Goal: Book appointment/travel/reservation

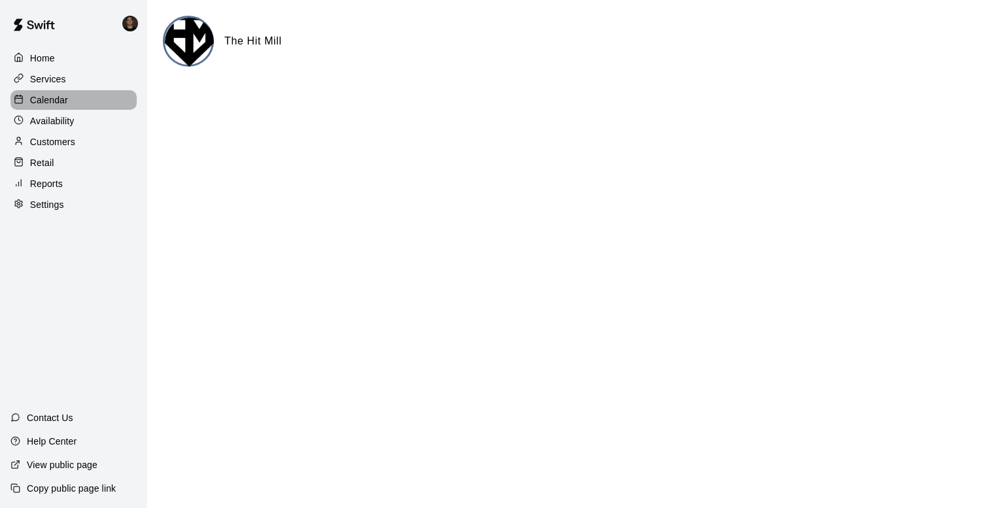
click at [61, 100] on p "Calendar" at bounding box center [49, 100] width 38 height 13
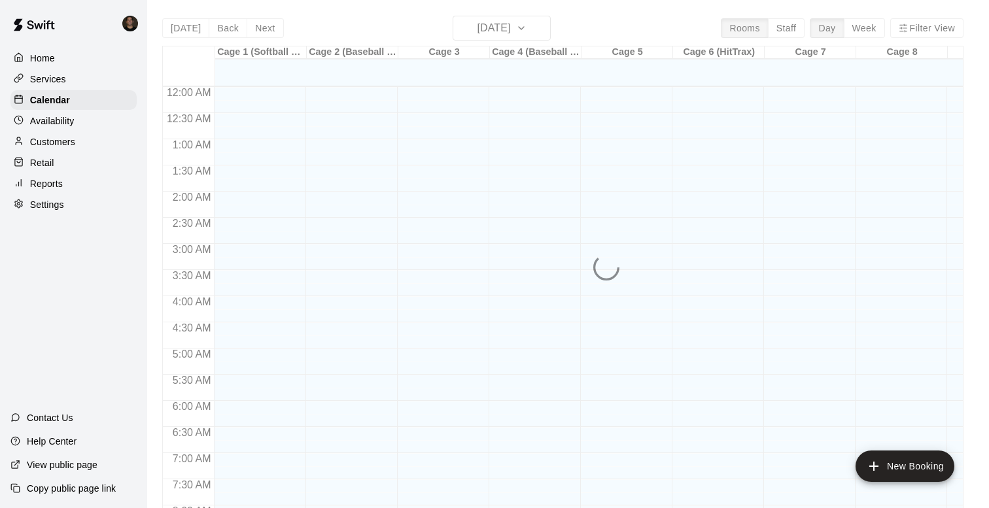
scroll to position [781, 0]
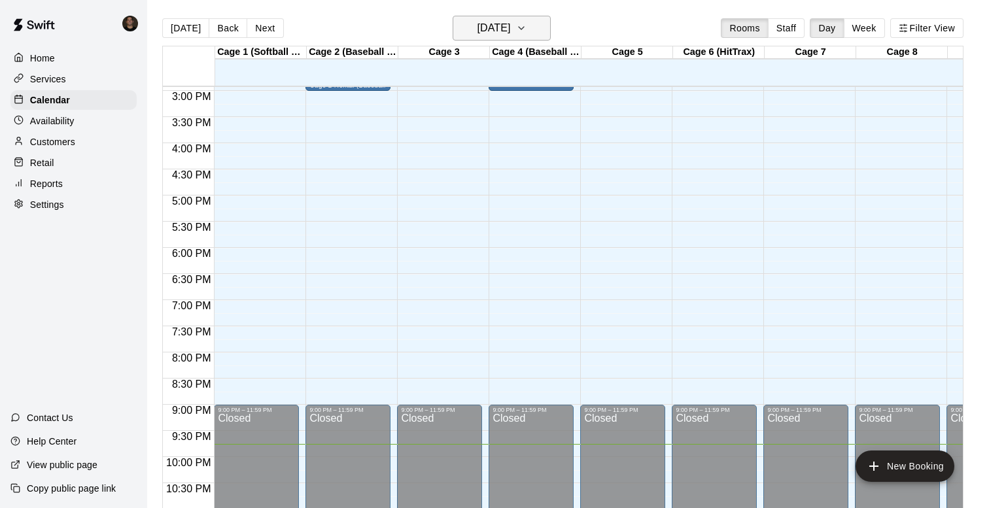
click at [508, 32] on h6 "[DATE]" at bounding box center [493, 28] width 33 height 18
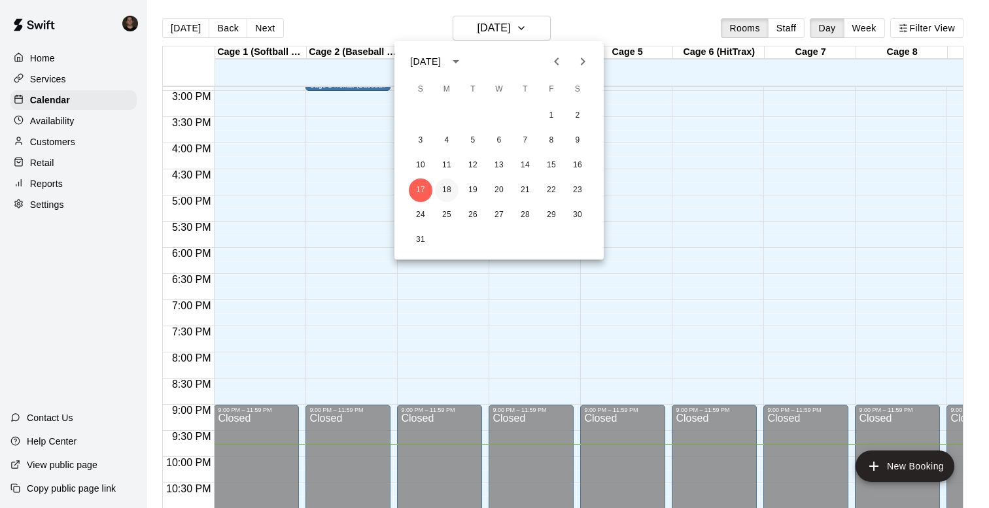
click at [443, 197] on button "18" at bounding box center [447, 191] width 24 height 24
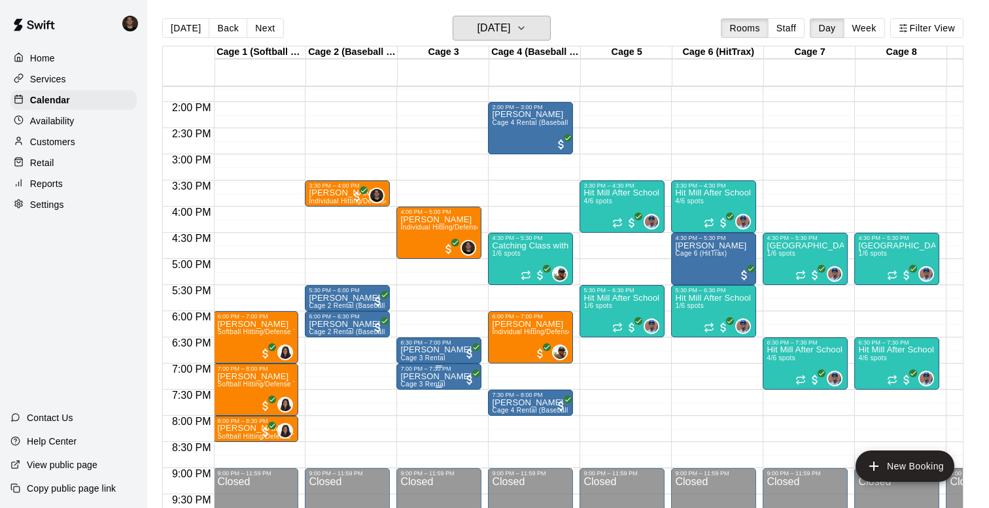
scroll to position [716, 1]
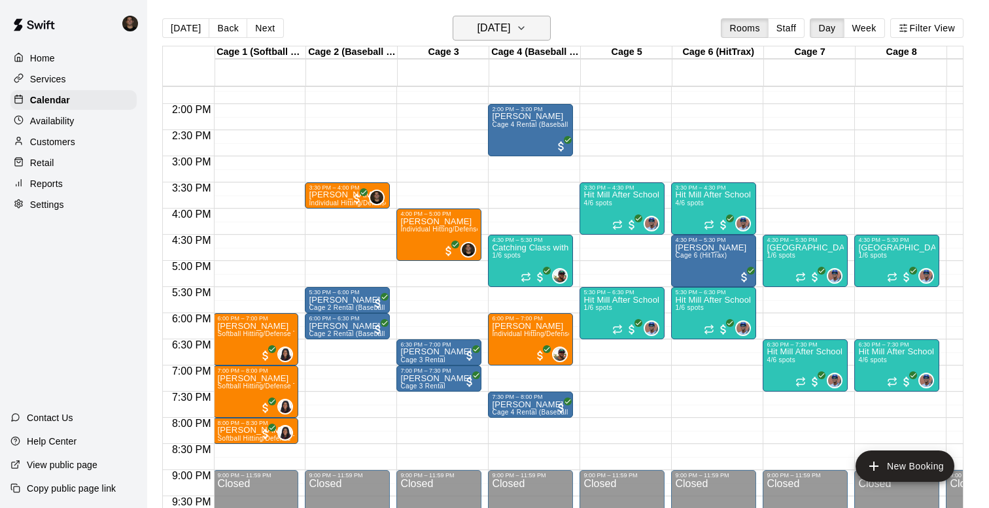
click at [481, 26] on h6 "[DATE]" at bounding box center [493, 28] width 33 height 18
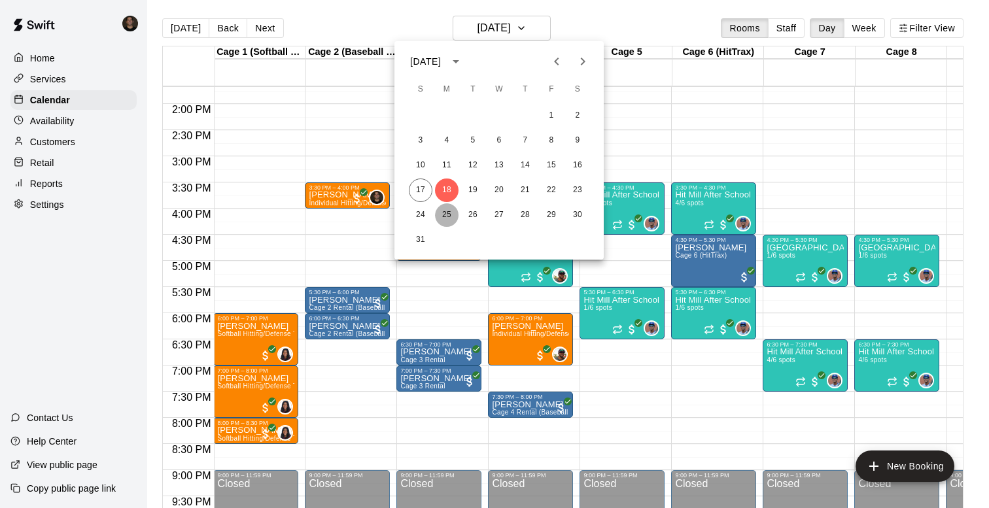
click at [441, 209] on button "25" at bounding box center [447, 215] width 24 height 24
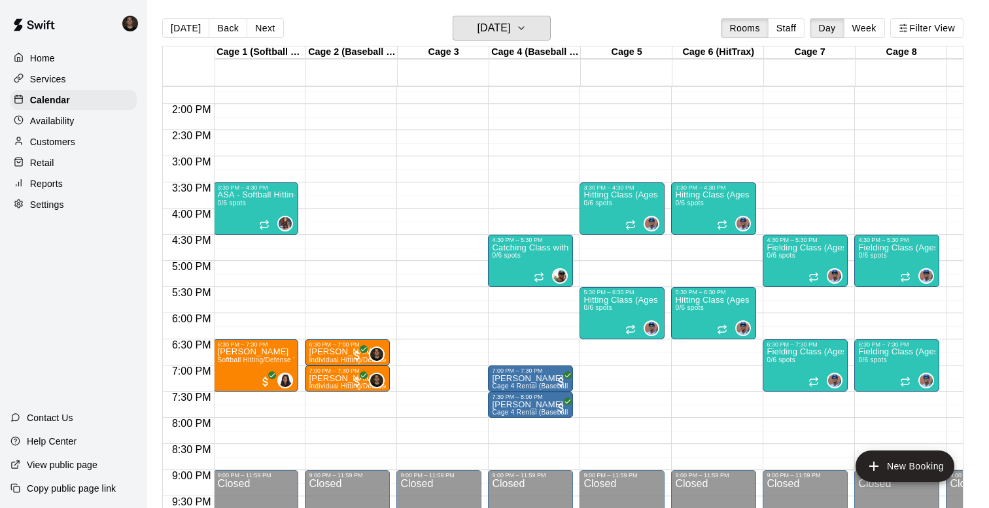
scroll to position [696, 1]
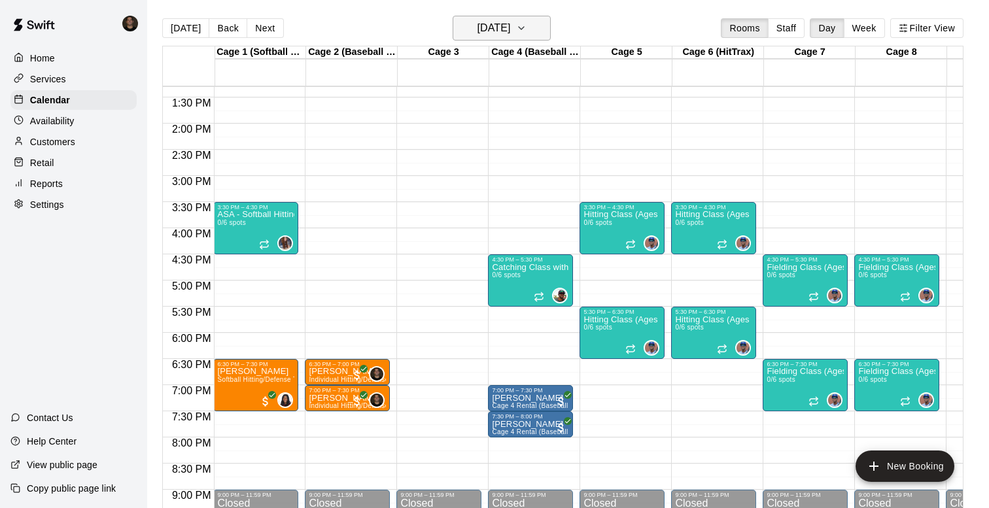
click at [501, 28] on h6 "[DATE]" at bounding box center [493, 28] width 33 height 18
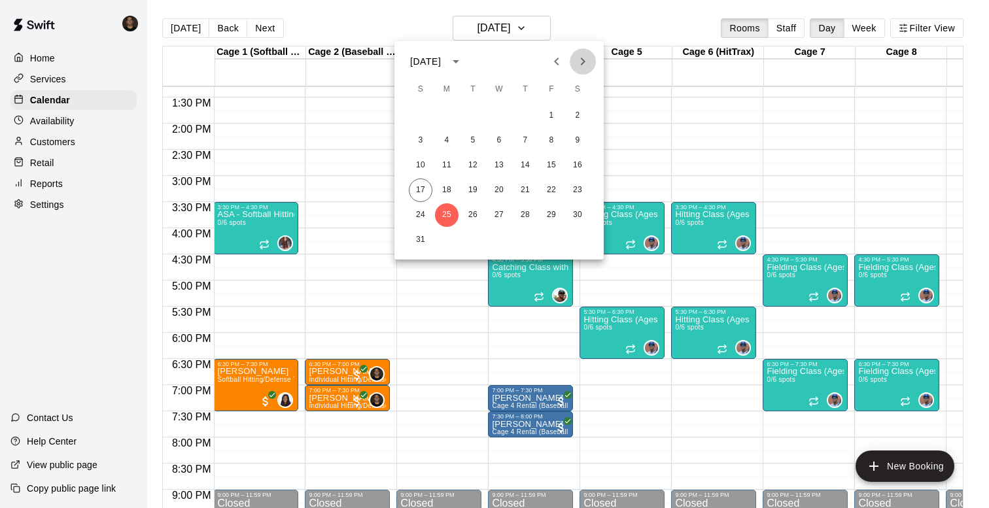
click at [578, 63] on icon "Next month" at bounding box center [583, 62] width 16 height 16
click at [450, 112] on button "1" at bounding box center [447, 116] width 24 height 24
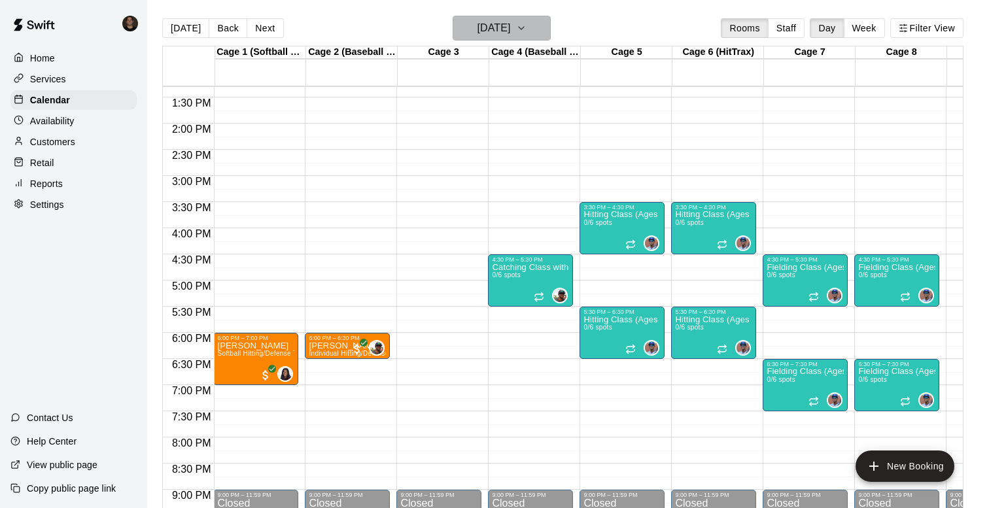
click at [510, 24] on h6 "[DATE]" at bounding box center [493, 28] width 33 height 18
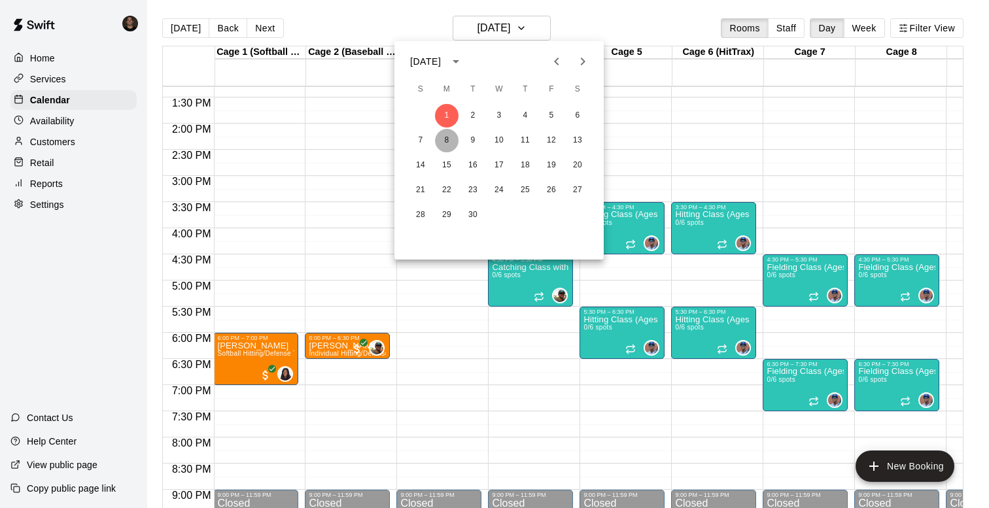
click at [447, 141] on button "8" at bounding box center [447, 141] width 24 height 24
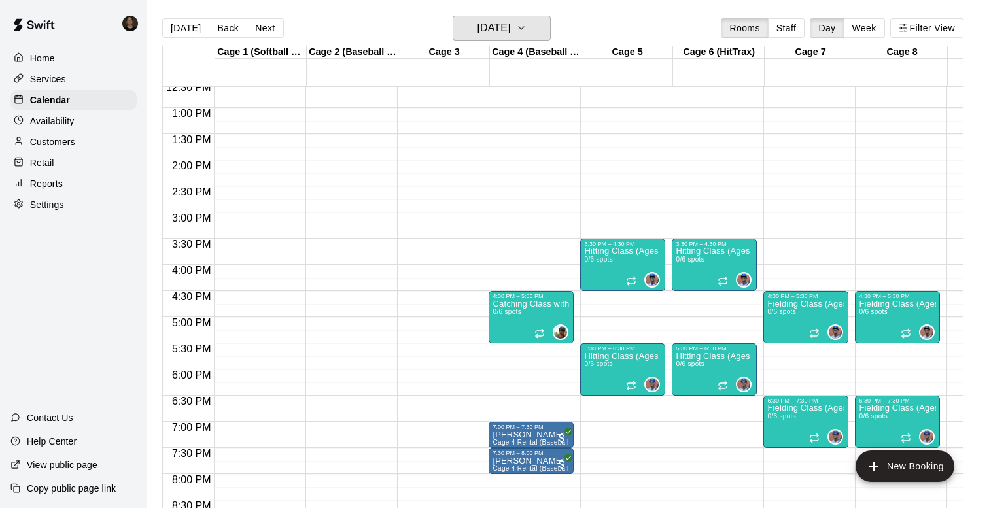
scroll to position [658, 0]
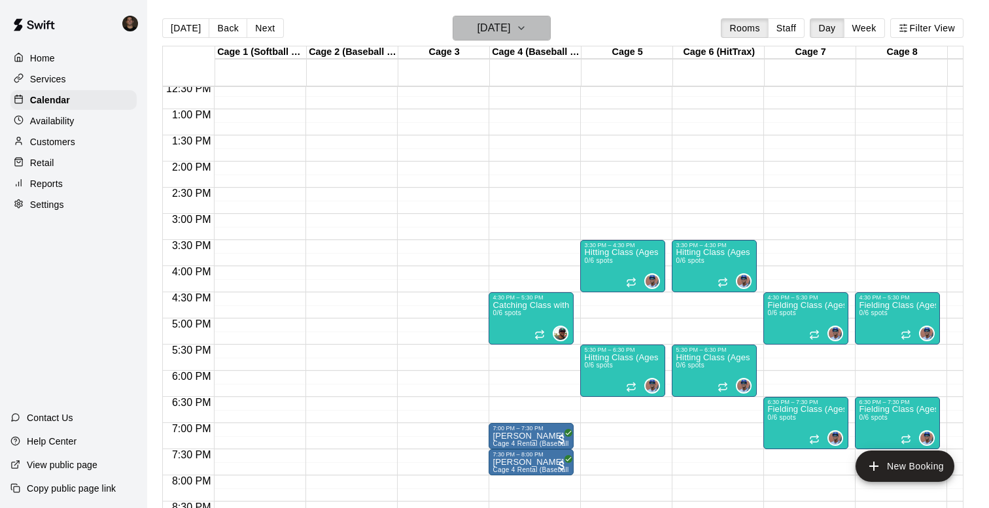
click at [510, 25] on h6 "[DATE]" at bounding box center [493, 28] width 33 height 18
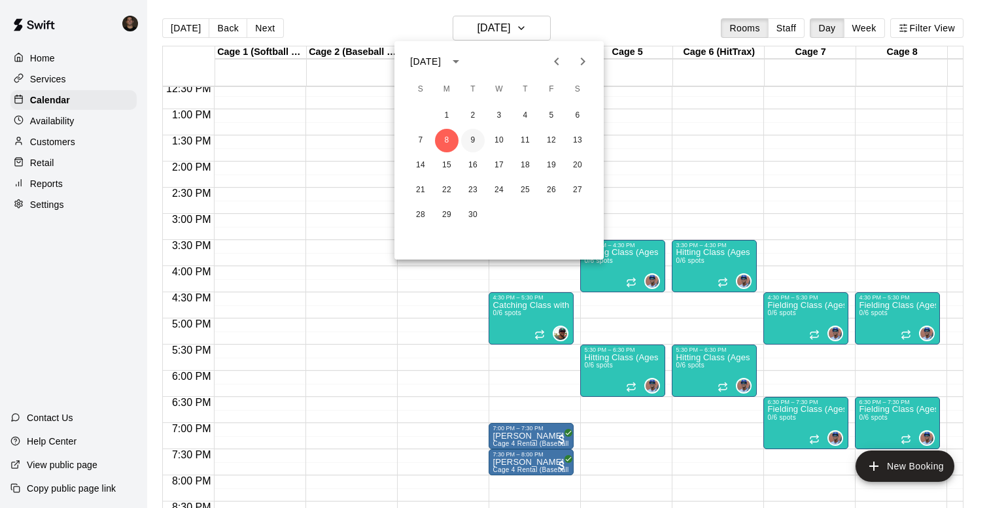
click at [473, 144] on button "9" at bounding box center [473, 141] width 24 height 24
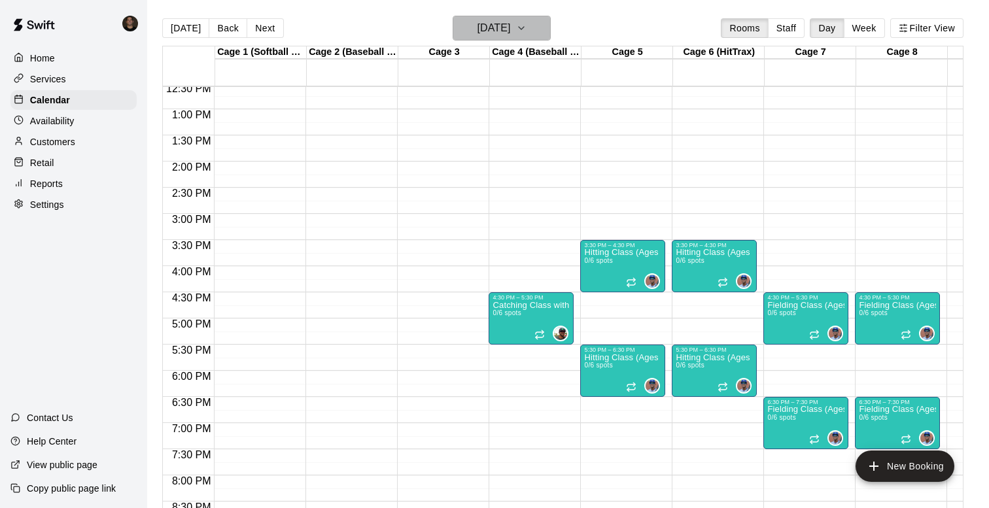
click at [532, 33] on button "[DATE]" at bounding box center [502, 28] width 98 height 25
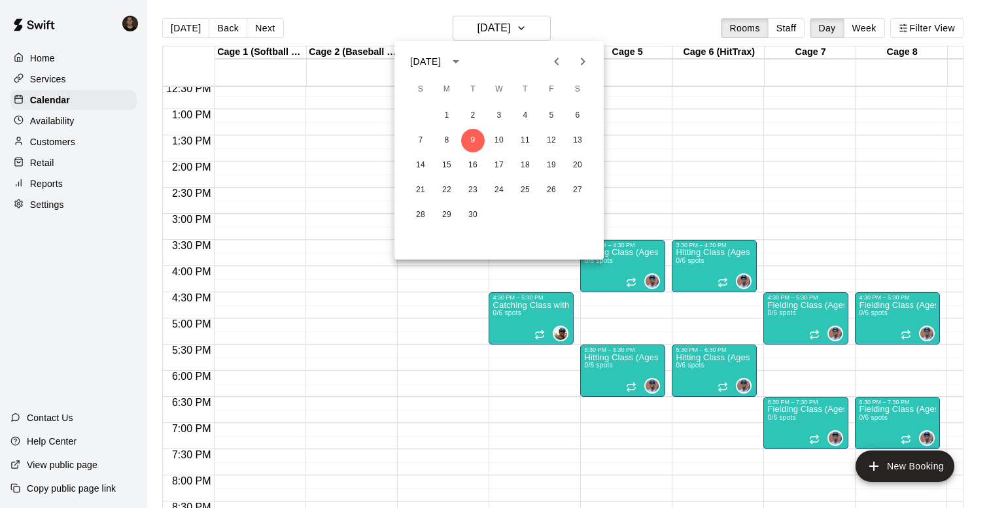
click at [562, 61] on icon "Previous month" at bounding box center [557, 62] width 16 height 16
click at [475, 212] on button "26" at bounding box center [473, 215] width 24 height 24
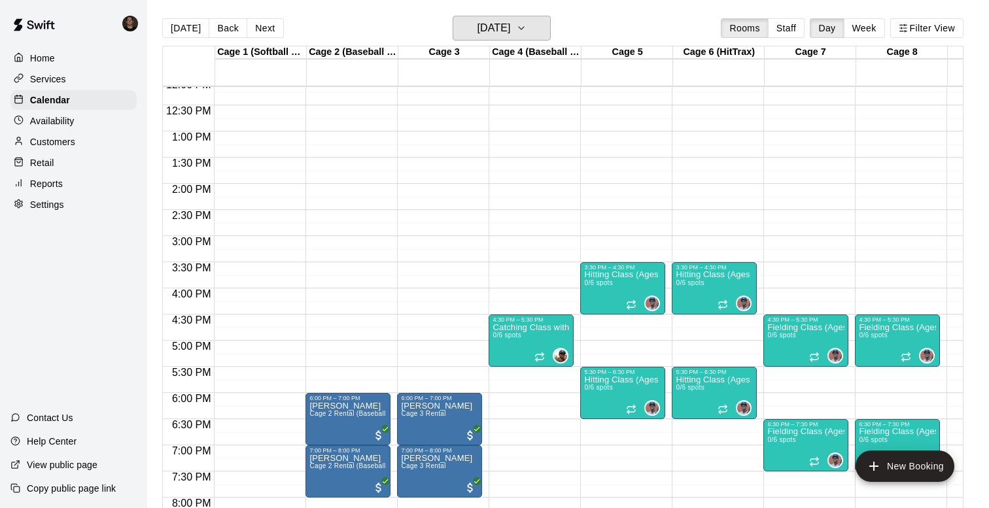
scroll to position [630, 0]
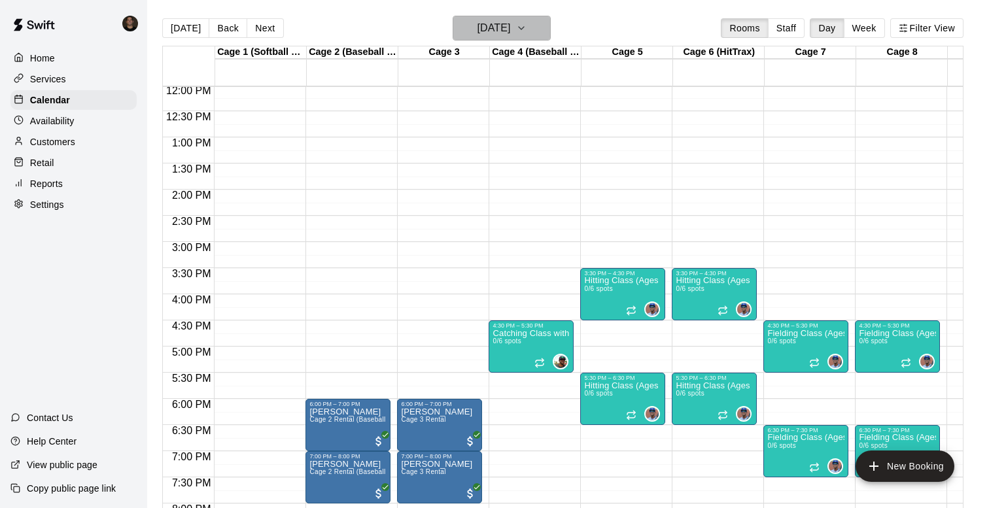
click at [527, 31] on icon "button" at bounding box center [521, 28] width 10 height 16
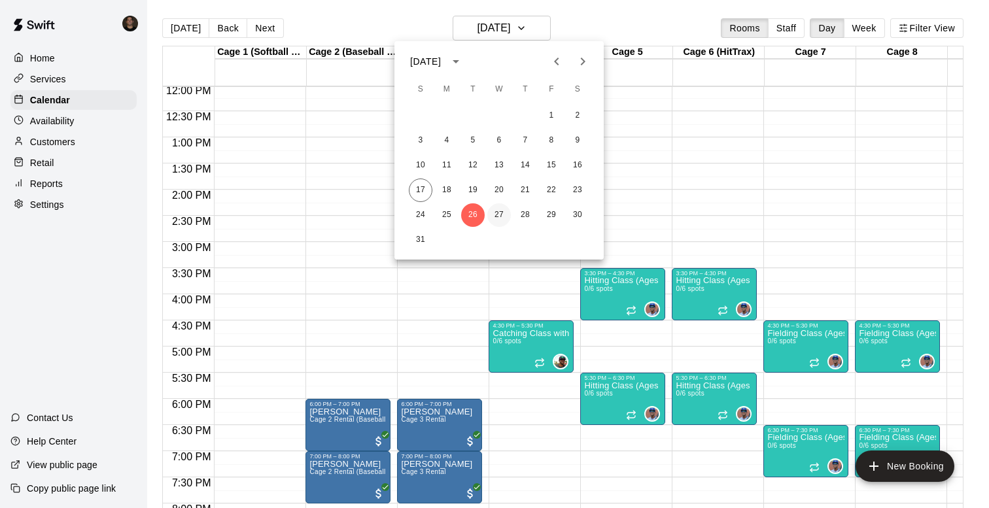
click at [500, 215] on button "27" at bounding box center [499, 215] width 24 height 24
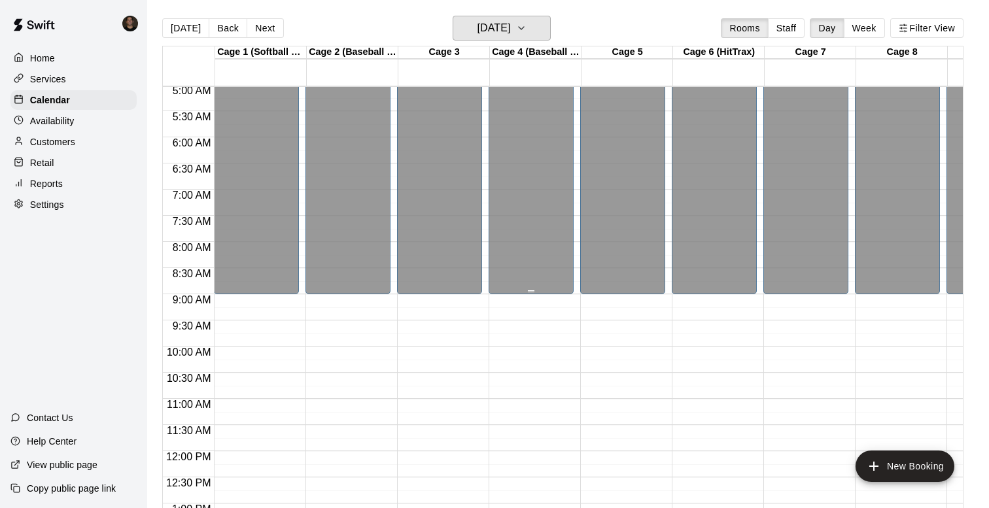
scroll to position [142, 0]
